Goal: Book appointment/travel/reservation

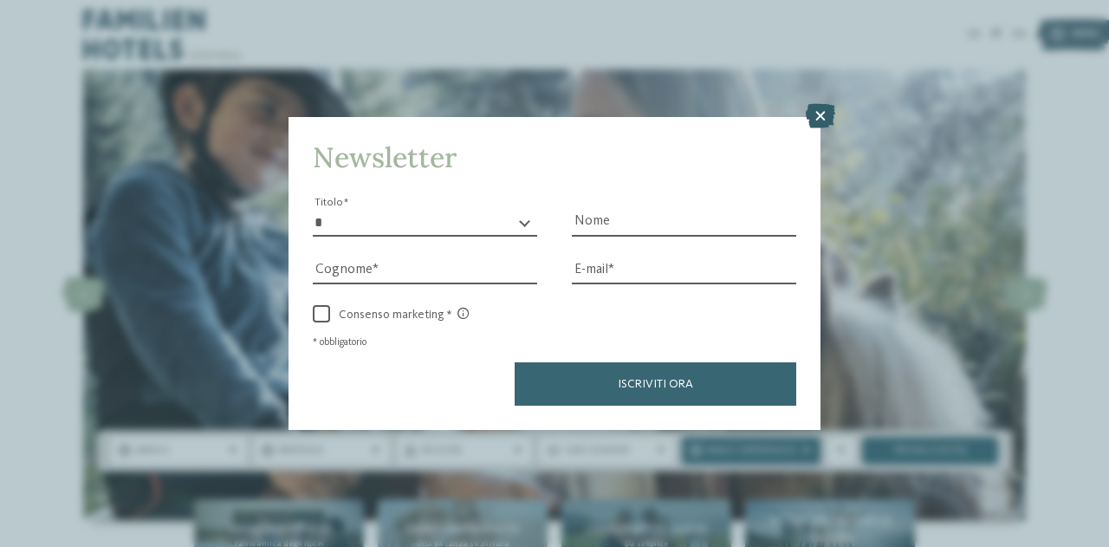
click at [822, 110] on icon at bounding box center [820, 116] width 29 height 24
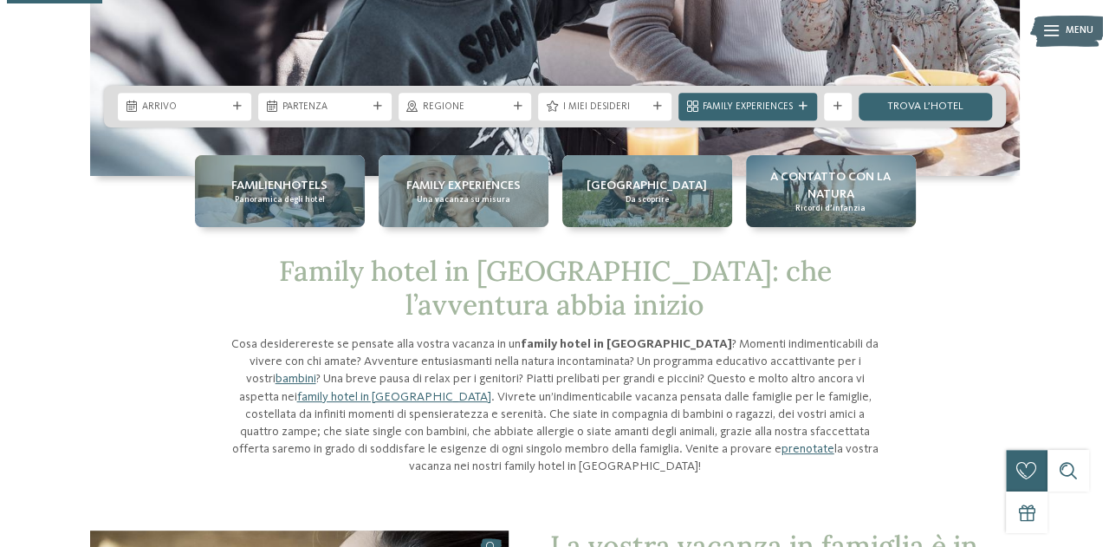
scroll to position [363, 0]
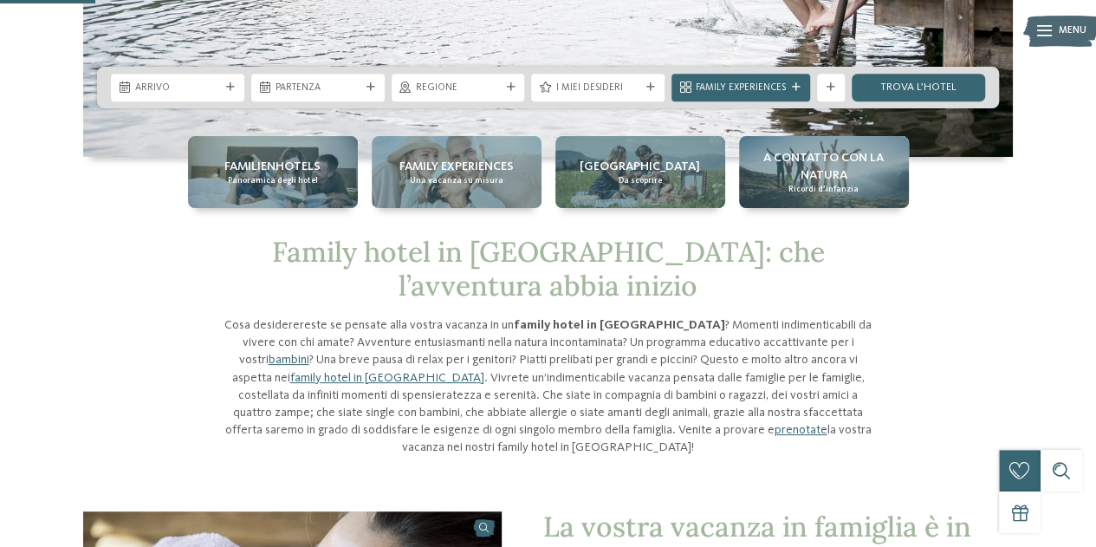
click at [144, 87] on span "Arrivo" at bounding box center [177, 88] width 85 height 14
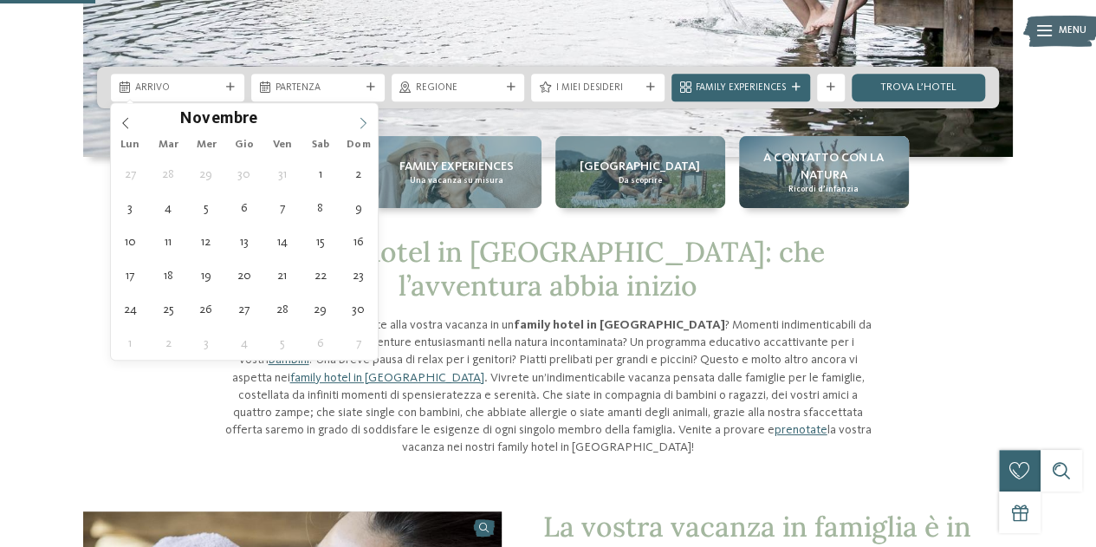
click at [366, 113] on span at bounding box center [362, 117] width 29 height 29
type input "****"
click at [366, 113] on span at bounding box center [362, 117] width 29 height 29
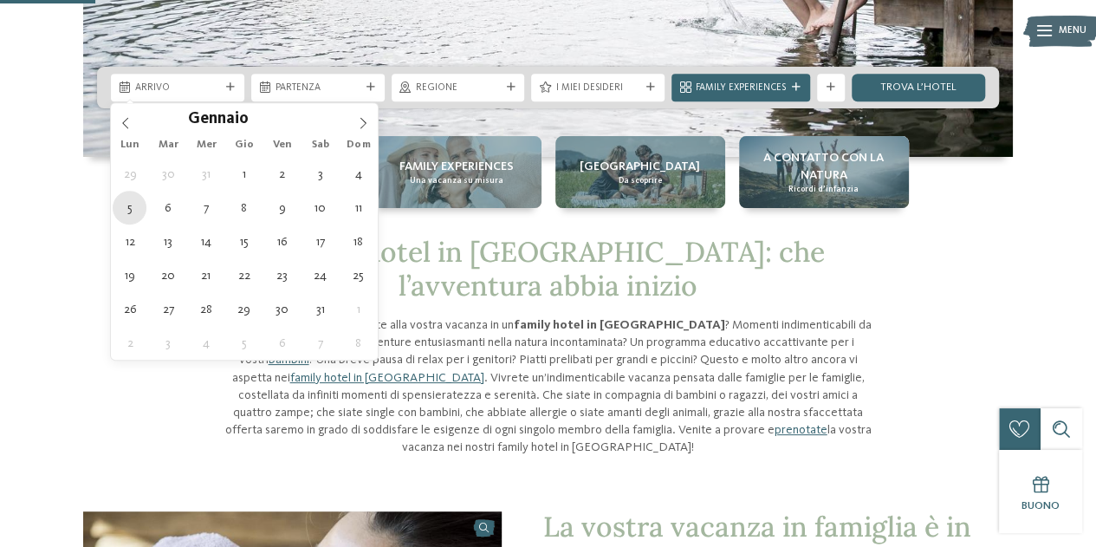
type div "[DATE]"
type input "****"
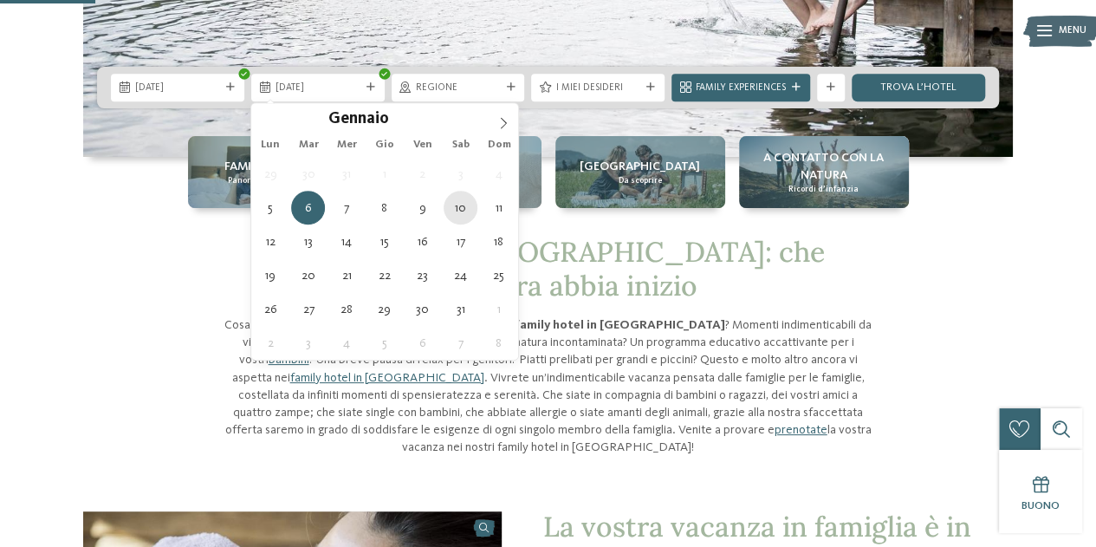
type div "[DATE]"
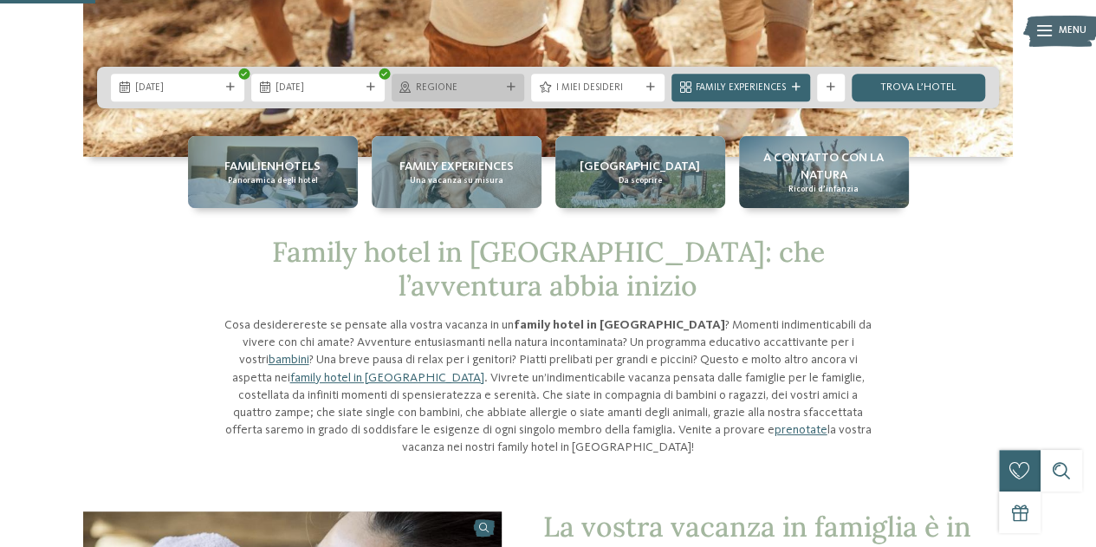
click at [476, 88] on span "Regione" at bounding box center [458, 88] width 85 height 14
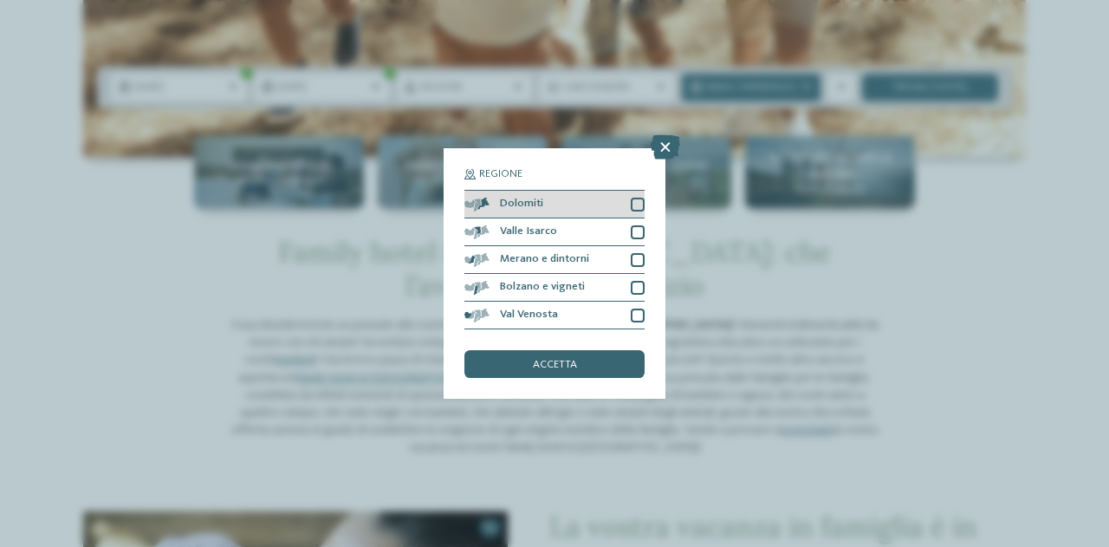
click at [631, 200] on div at bounding box center [638, 205] width 14 height 14
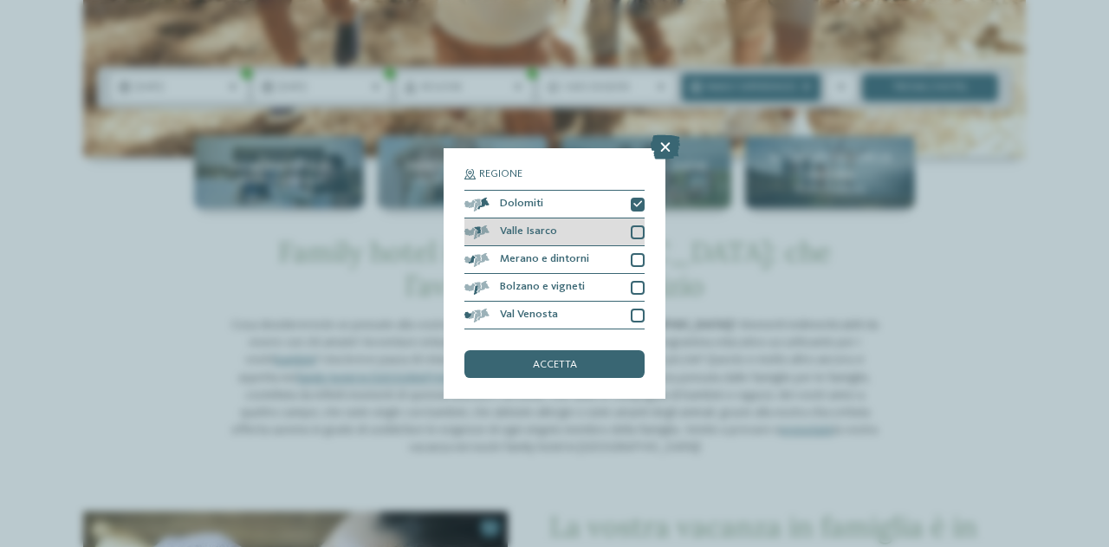
click at [640, 231] on div at bounding box center [638, 232] width 14 height 14
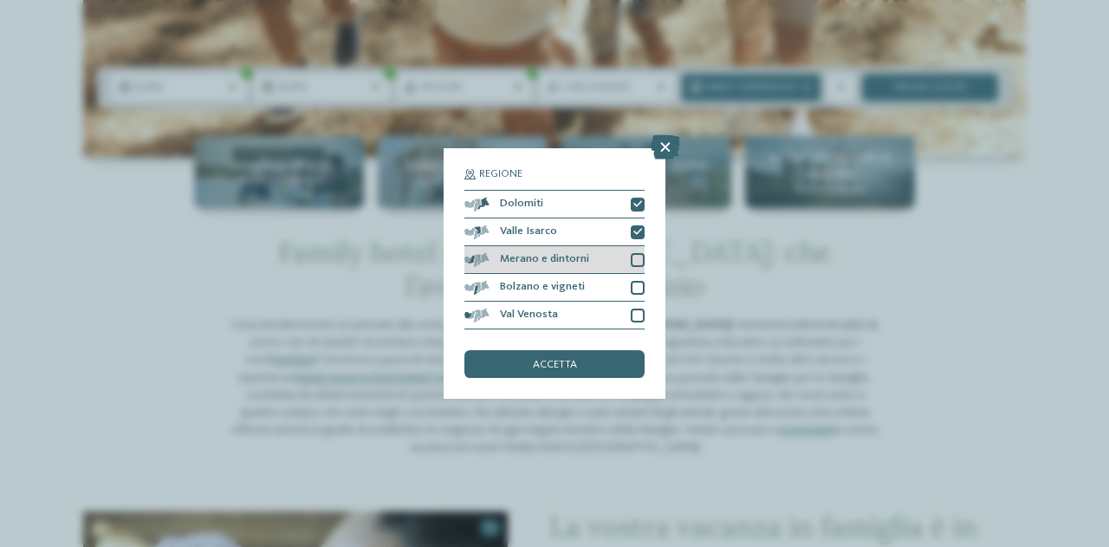
click at [642, 256] on div at bounding box center [638, 260] width 14 height 14
click at [641, 287] on div at bounding box center [638, 288] width 14 height 14
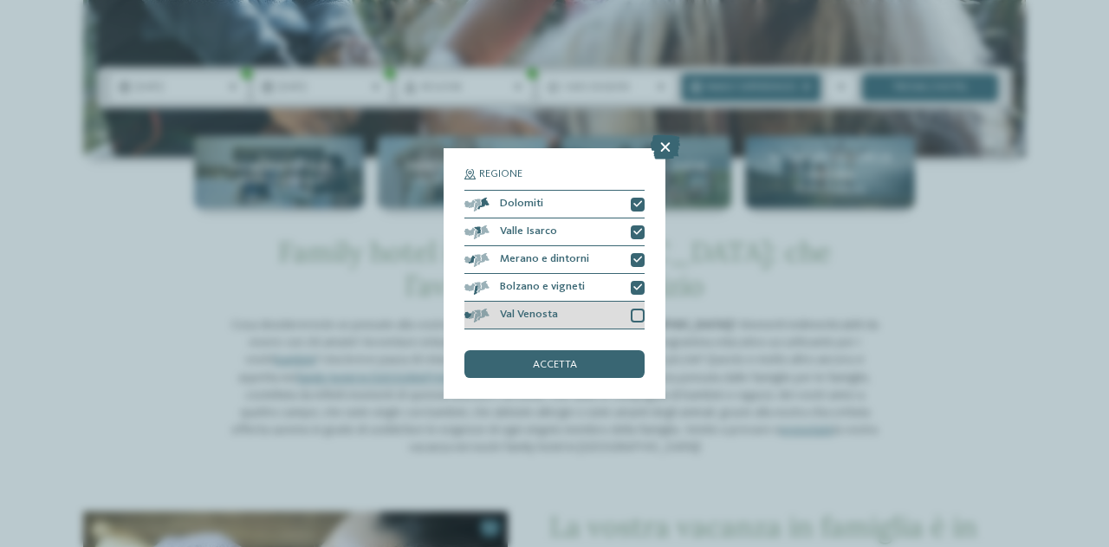
click at [638, 320] on div at bounding box center [638, 315] width 14 height 14
click at [612, 362] on div "accetta" at bounding box center [554, 364] width 180 height 28
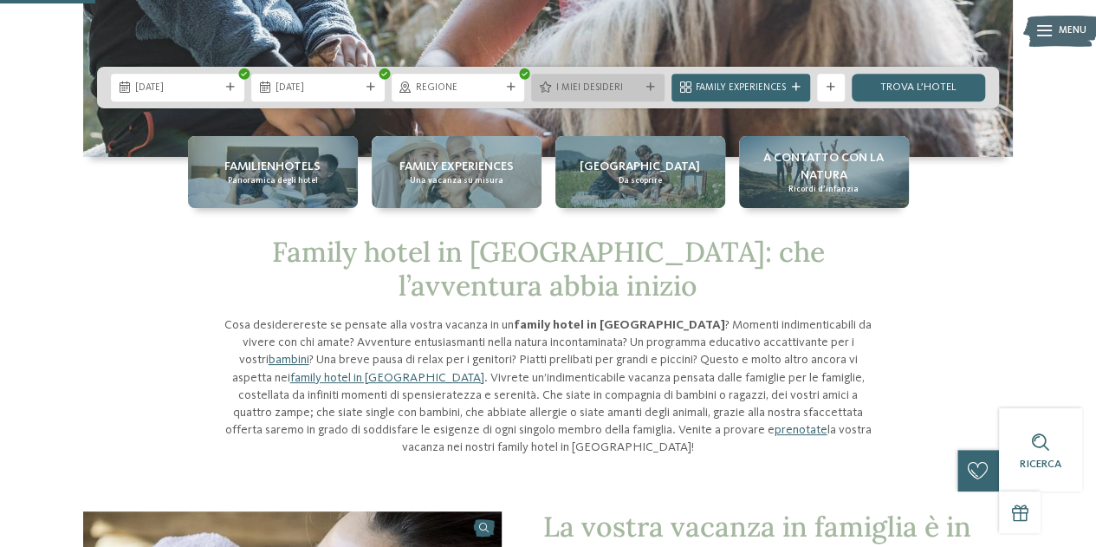
click at [632, 93] on span "I miei desideri" at bounding box center [597, 88] width 85 height 14
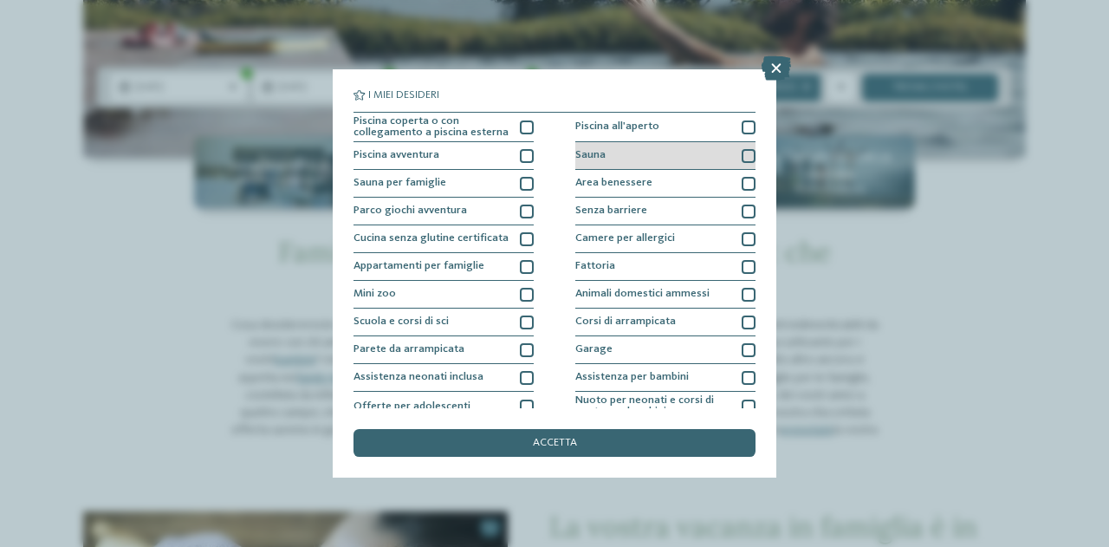
click at [742, 151] on div at bounding box center [749, 156] width 14 height 14
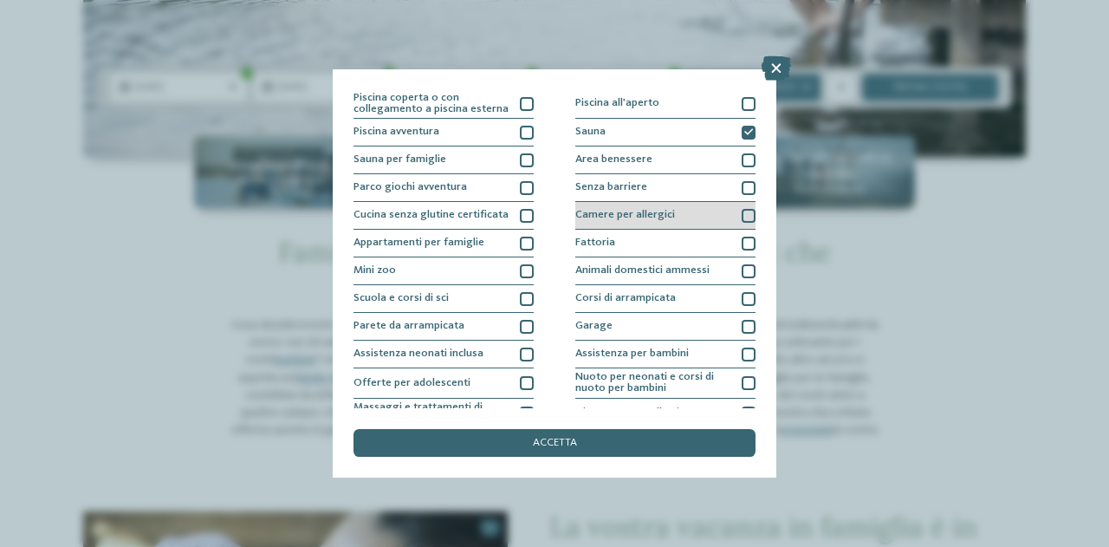
scroll to position [0, 0]
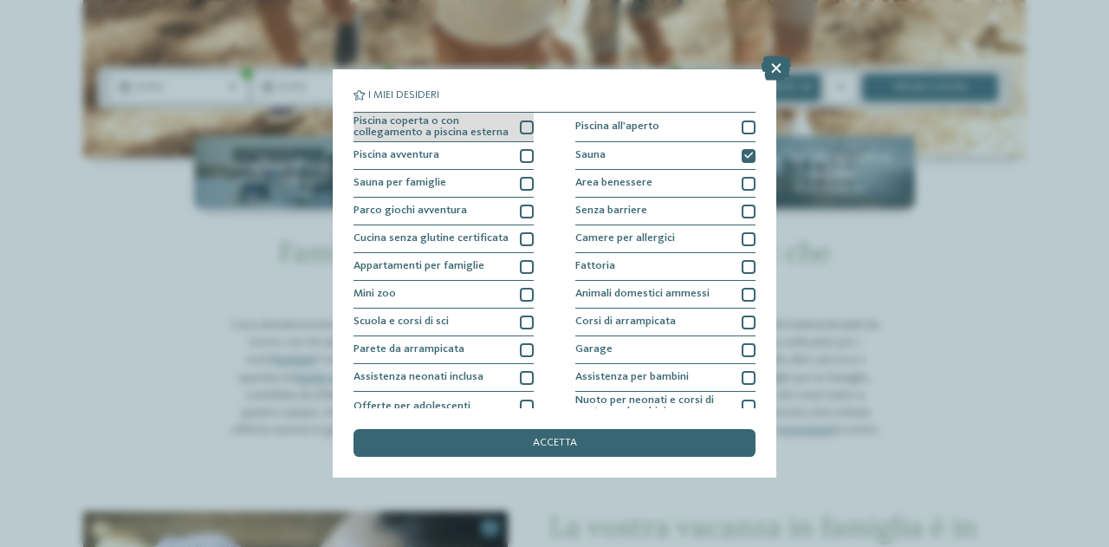
click at [528, 124] on div at bounding box center [527, 127] width 14 height 14
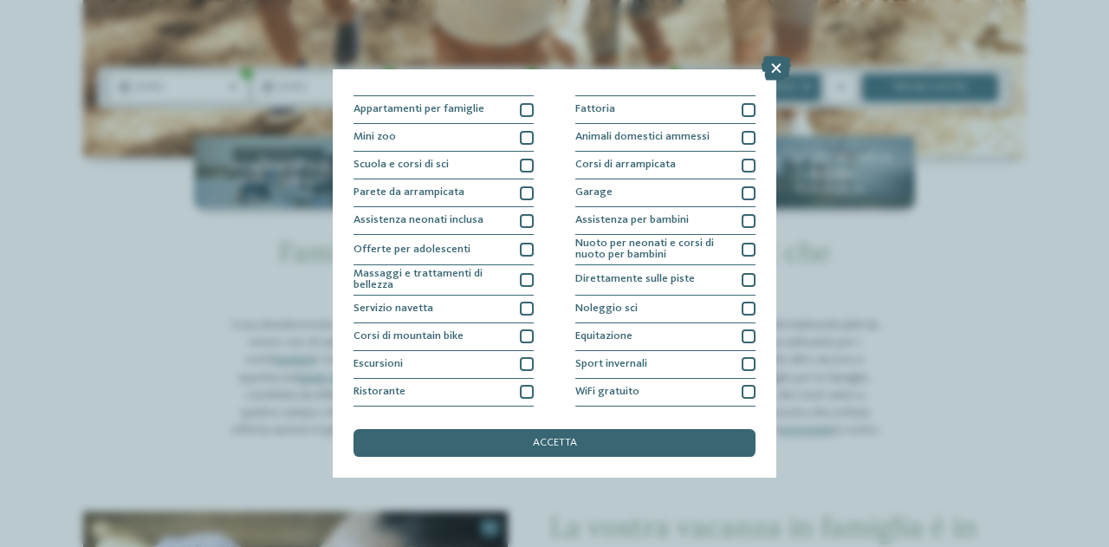
scroll to position [180, 0]
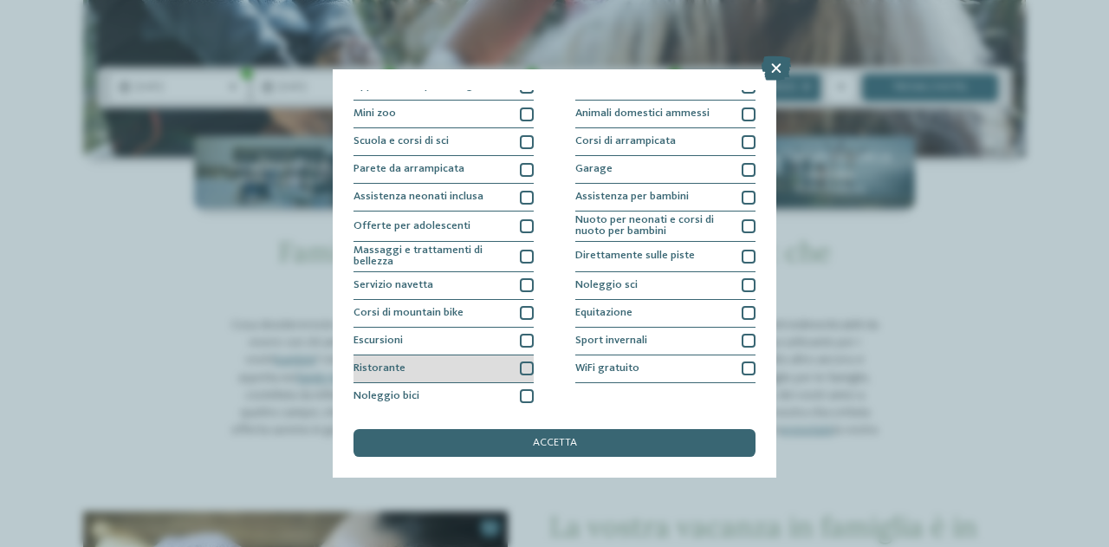
click at [522, 367] on div at bounding box center [527, 368] width 14 height 14
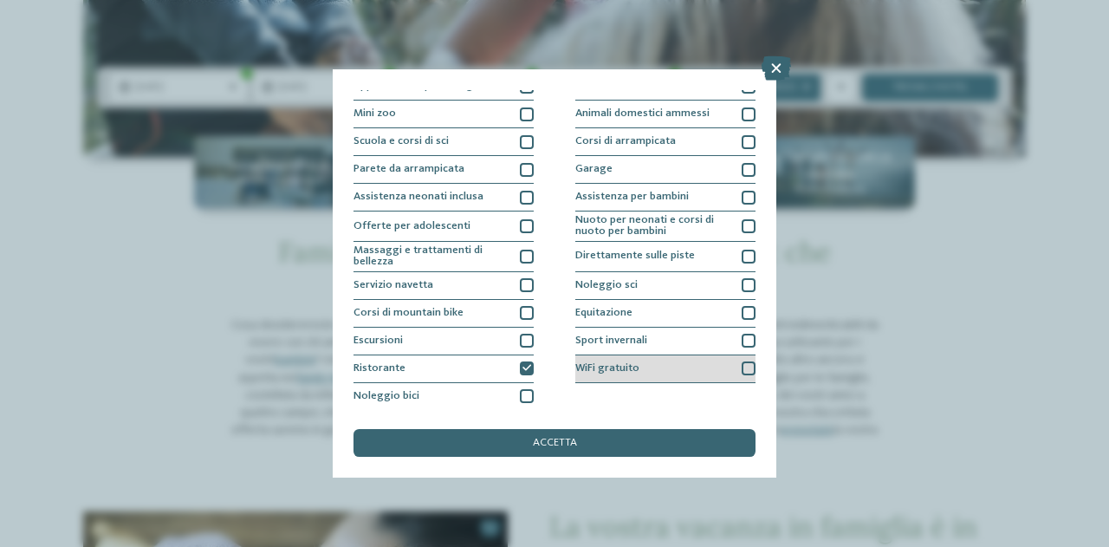
click at [742, 371] on div at bounding box center [749, 368] width 14 height 14
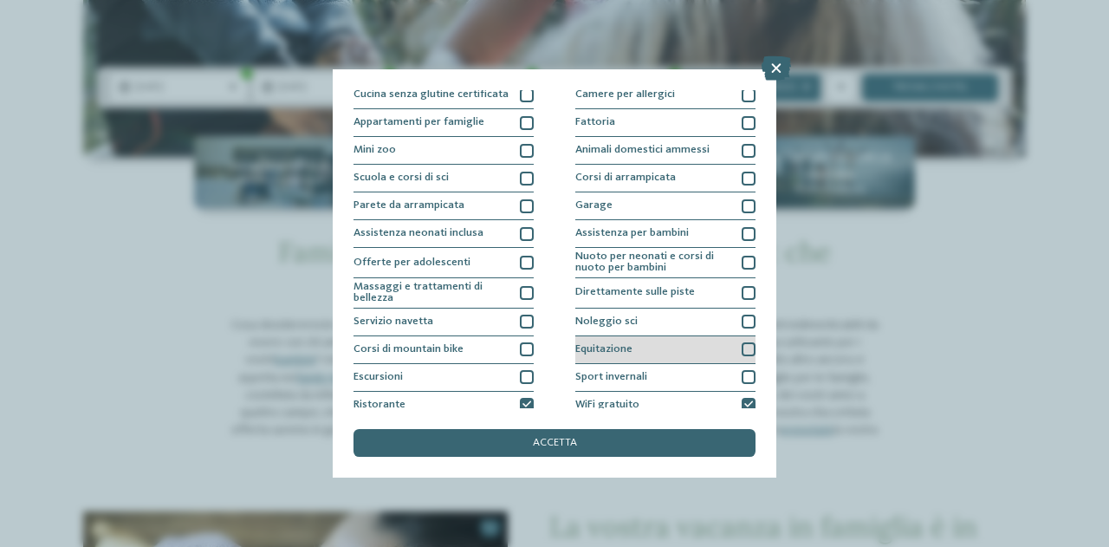
scroll to position [144, 0]
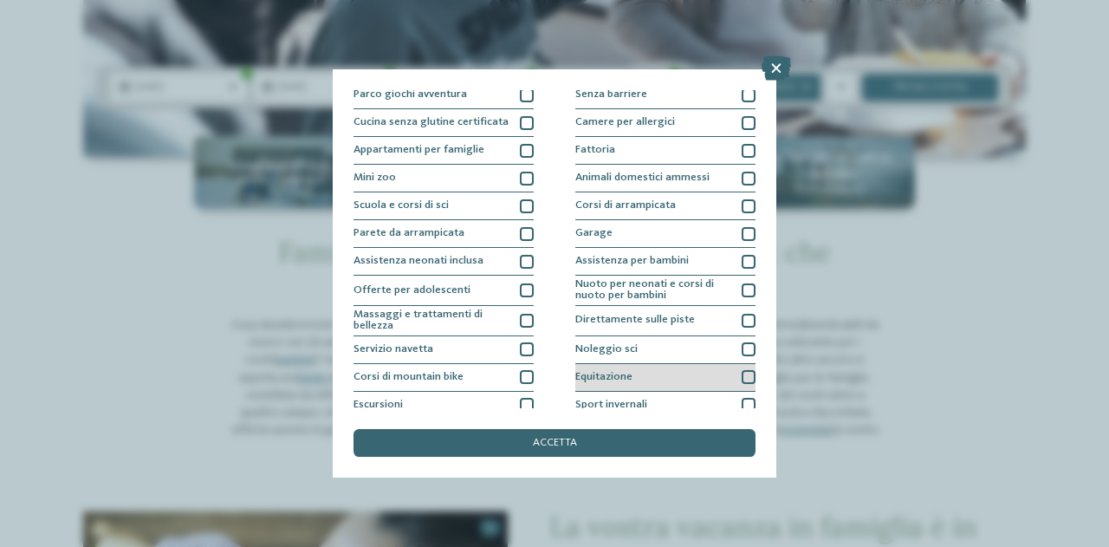
click at [709, 316] on div "Direttamente sulle piste" at bounding box center [665, 321] width 180 height 30
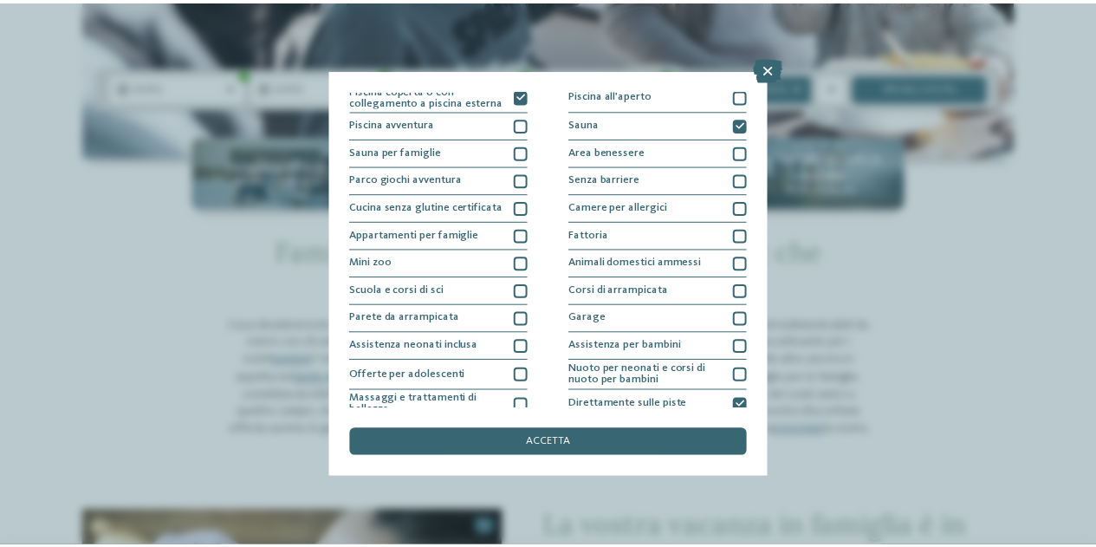
scroll to position [0, 0]
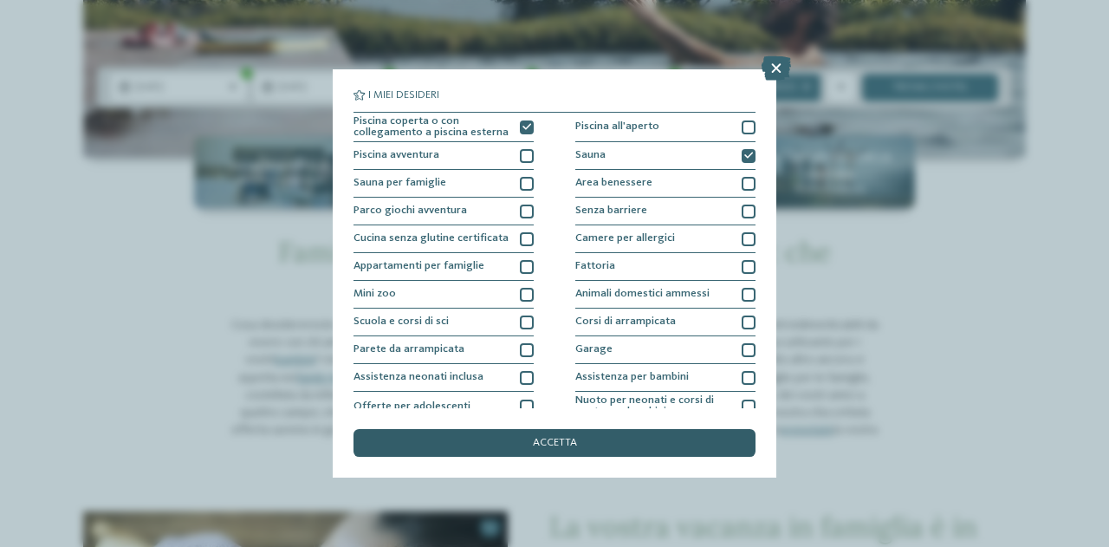
click at [605, 441] on div "accetta" at bounding box center [554, 443] width 402 height 28
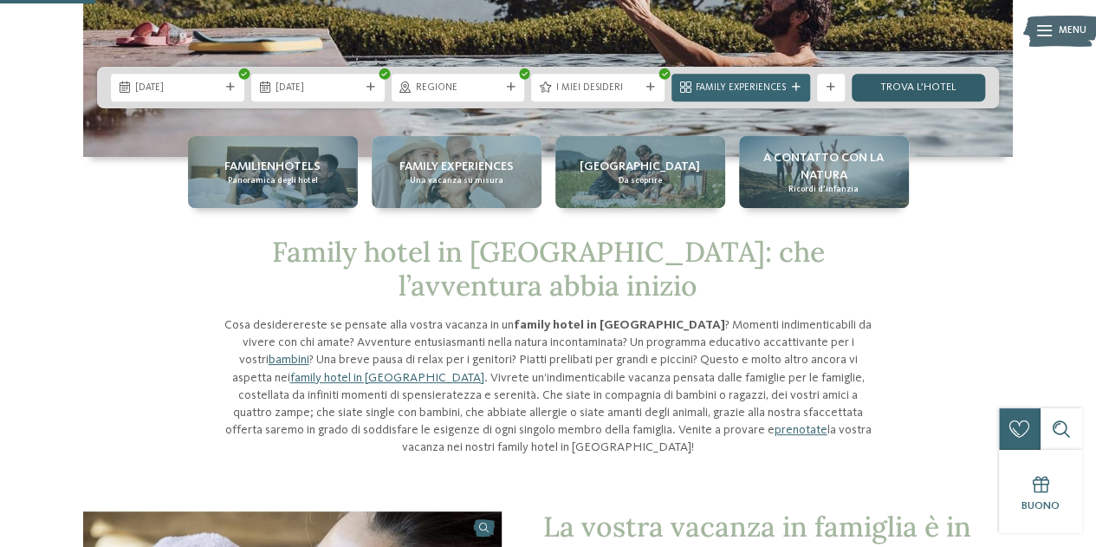
click at [917, 86] on link "trova l’hotel" at bounding box center [918, 88] width 133 height 28
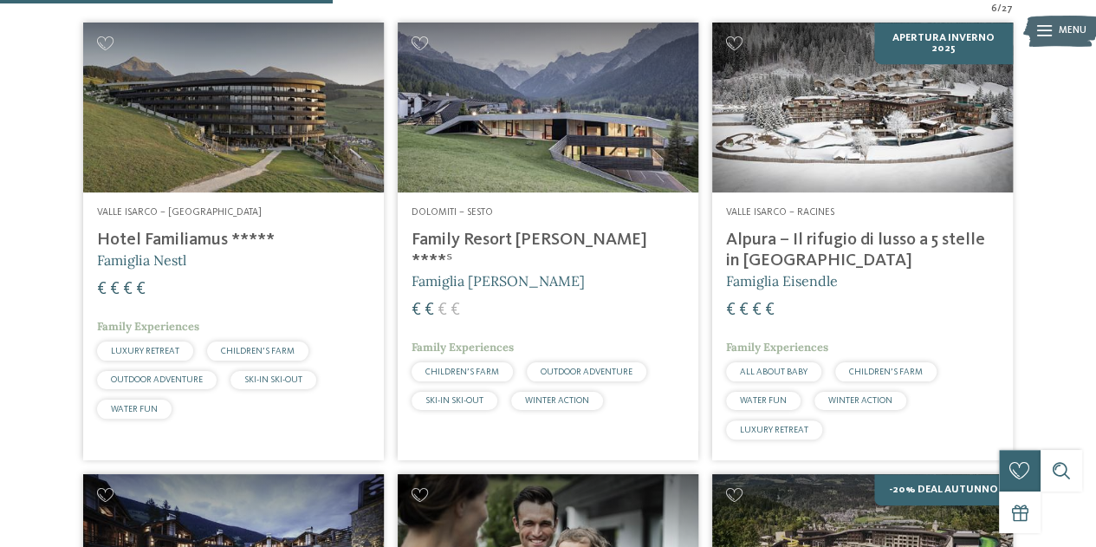
scroll to position [509, 0]
